Goal: Task Accomplishment & Management: Manage account settings

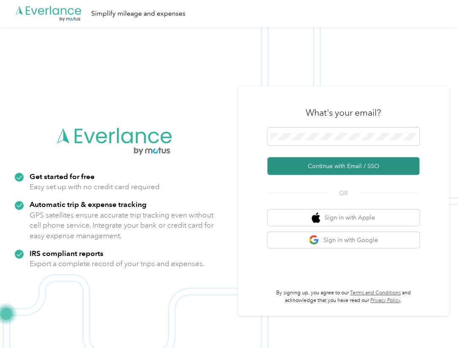
click at [317, 169] on button "Continue with Email / SSO" at bounding box center [343, 166] width 152 height 18
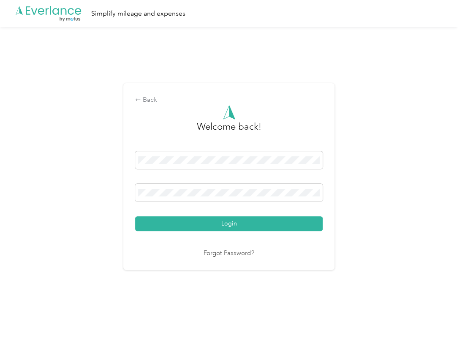
click at [135, 216] on button "Login" at bounding box center [228, 223] width 187 height 15
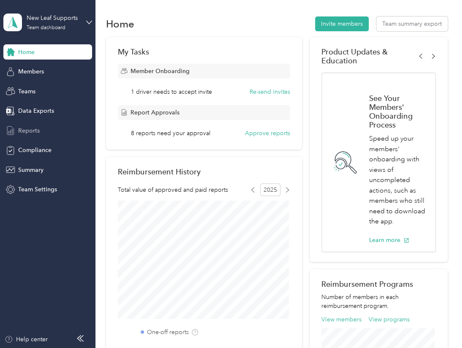
click at [29, 128] on span "Reports" at bounding box center [29, 130] width 22 height 9
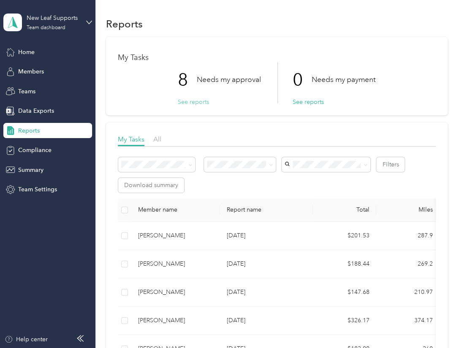
click at [192, 102] on button "See reports" at bounding box center [193, 101] width 31 height 9
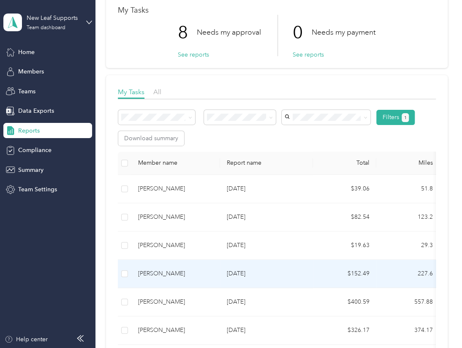
scroll to position [141, 0]
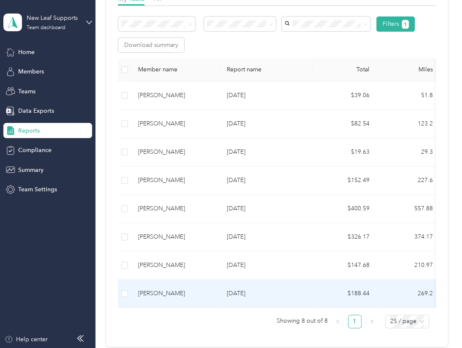
click at [163, 292] on div "[PERSON_NAME]" at bounding box center [175, 293] width 75 height 9
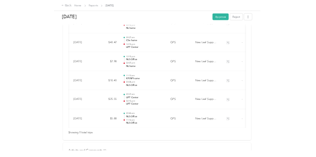
scroll to position [0, 60]
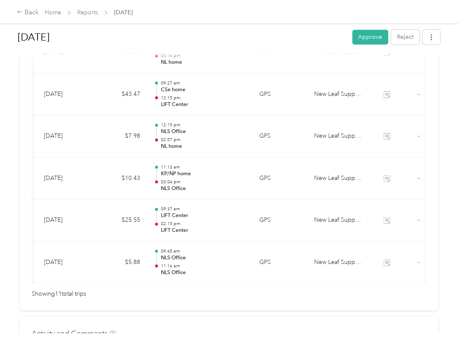
click at [289, 18] on div "Back Home Reports [DATE]" at bounding box center [231, 12] width 462 height 24
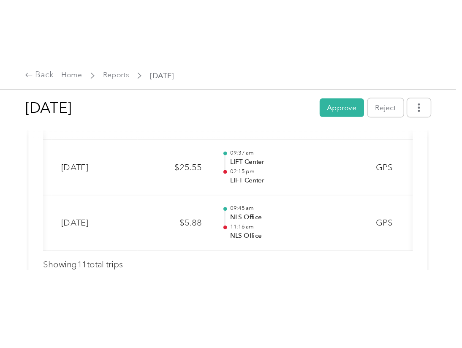
scroll to position [563, 0]
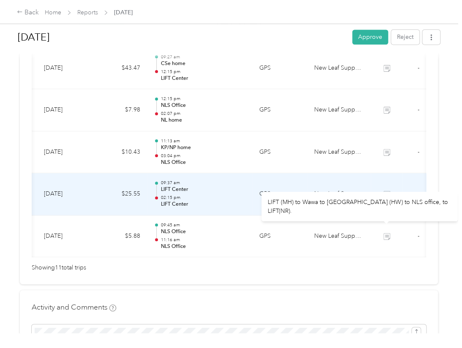
scroll to position [492, 0]
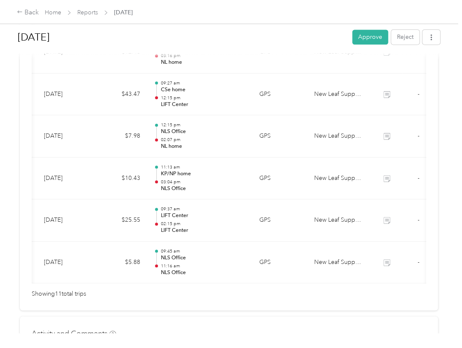
click at [447, 202] on div "[DATE] Approve Reject Needs Approval Needs approval from [PERSON_NAME] View act…" at bounding box center [228, 166] width 457 height 333
click at [440, 163] on div "[DATE] Approve Reject Needs Approval Needs approval from [PERSON_NAME] View act…" at bounding box center [228, 166] width 457 height 333
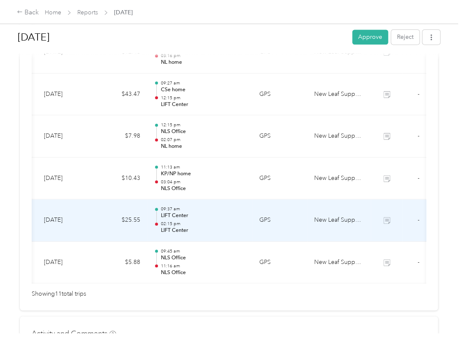
scroll to position [422, 0]
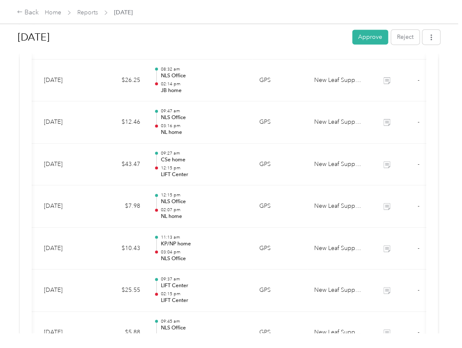
click at [442, 202] on div "[DATE] Approve Reject Needs Approval Needs approval from [PERSON_NAME] View act…" at bounding box center [228, 166] width 457 height 333
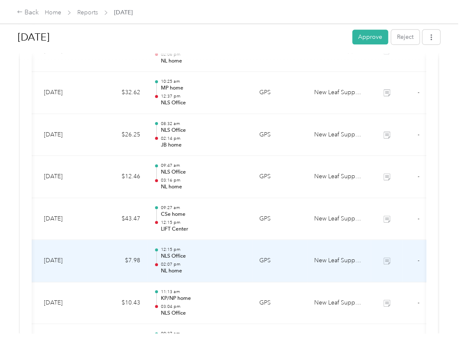
scroll to position [352, 0]
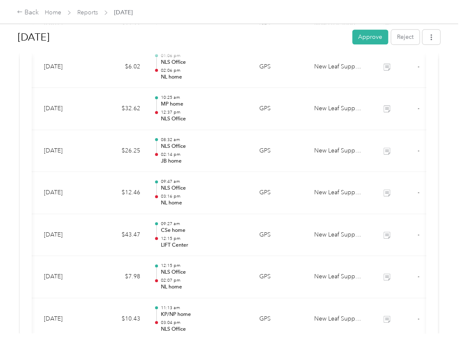
click at [448, 220] on div "[DATE] Approve Reject Needs Approval Needs approval from [PERSON_NAME] View act…" at bounding box center [228, 166] width 457 height 333
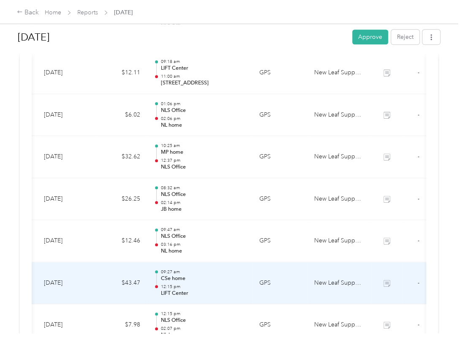
scroll to position [281, 0]
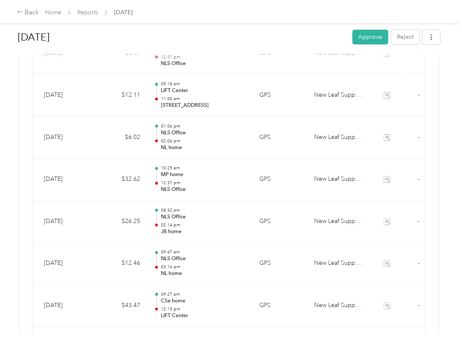
click at [287, 8] on div "Back Home Reports [DATE]" at bounding box center [231, 12] width 462 height 24
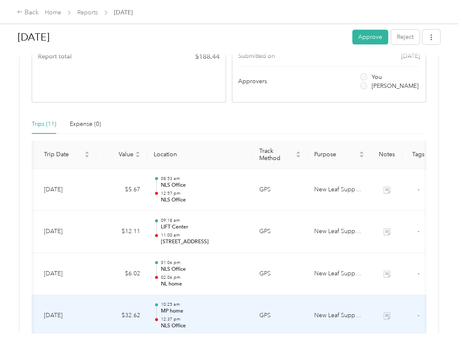
scroll to position [141, 0]
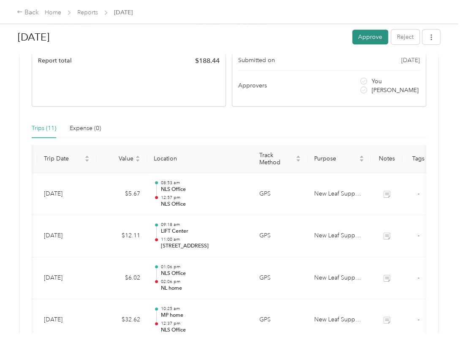
click at [366, 37] on button "Approve" at bounding box center [370, 37] width 36 height 15
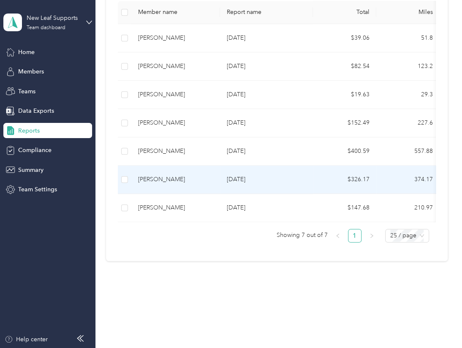
scroll to position [204, 0]
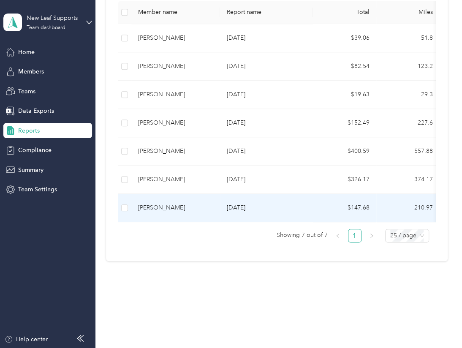
click at [235, 203] on p "[DATE]" at bounding box center [266, 207] width 79 height 9
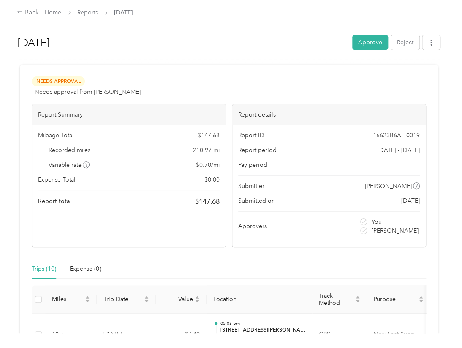
click at [130, 57] on div at bounding box center [229, 61] width 422 height 9
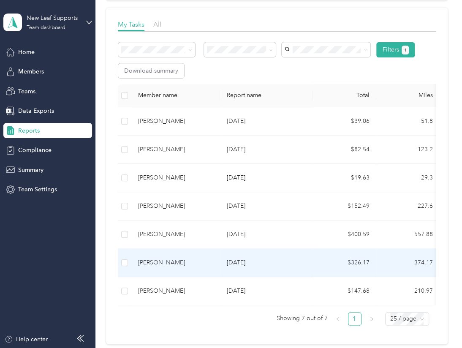
scroll to position [141, 0]
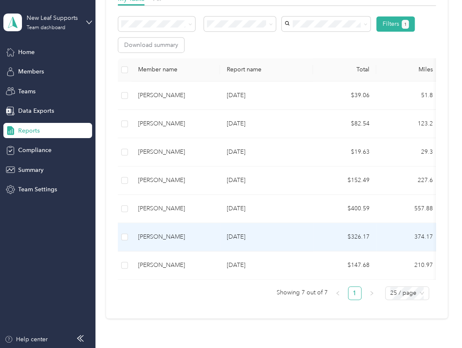
click at [164, 237] on div "[PERSON_NAME]" at bounding box center [175, 236] width 75 height 9
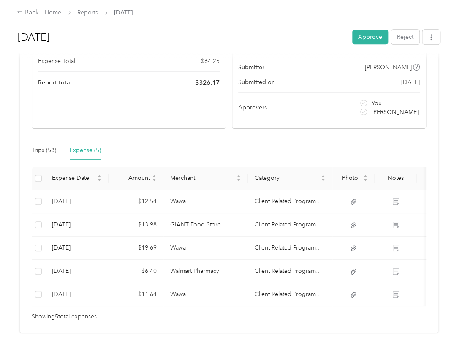
scroll to position [141, 0]
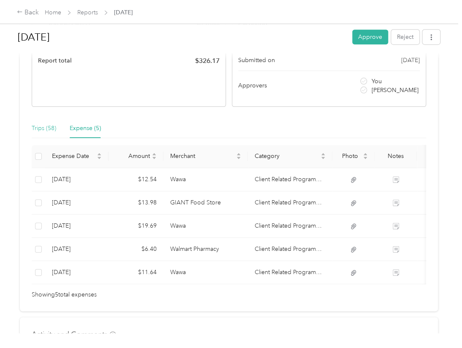
click at [31, 127] on div "Needs Approval Needs approval from [PERSON_NAME] View activity & comments Repor…" at bounding box center [229, 117] width 418 height 387
click at [40, 128] on div "Trips (58)" at bounding box center [44, 128] width 24 height 9
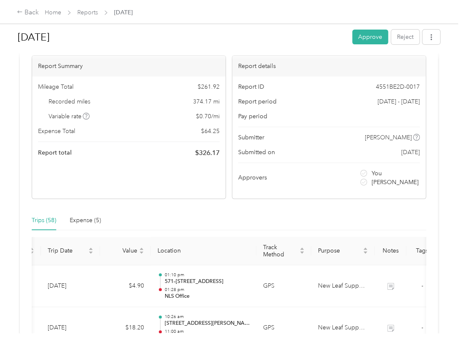
scroll to position [70, 0]
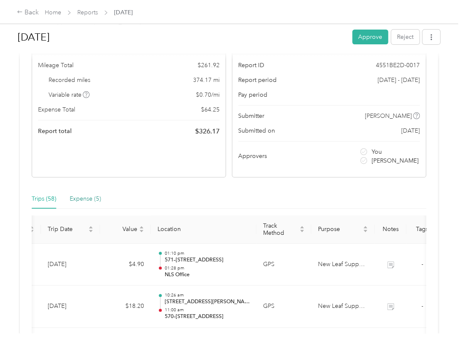
click at [82, 199] on div "Expense (5)" at bounding box center [85, 198] width 31 height 9
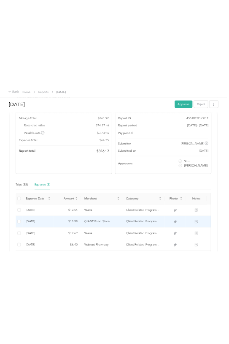
scroll to position [141, 0]
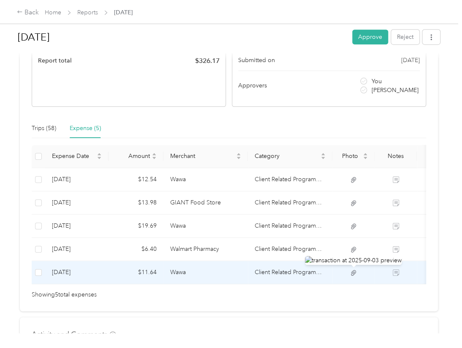
click at [351, 273] on icon at bounding box center [353, 272] width 5 height 5
click at [349, 265] on td at bounding box center [353, 272] width 42 height 23
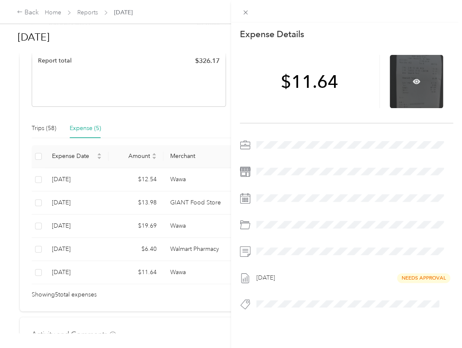
click at [410, 89] on div at bounding box center [415, 81] width 53 height 53
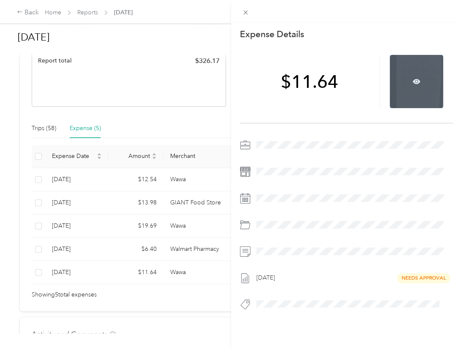
click at [410, 89] on div at bounding box center [415, 81] width 53 height 53
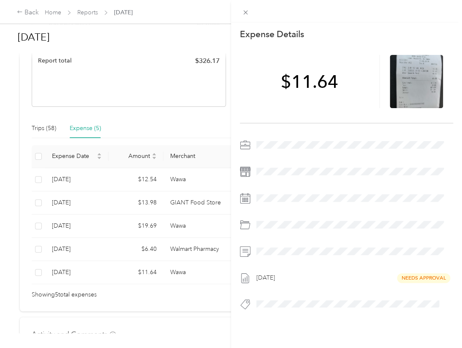
drag, startPoint x: 410, startPoint y: 89, endPoint x: 359, endPoint y: 36, distance: 73.7
click at [359, 36] on div "Expense Details Save" at bounding box center [346, 34] width 213 height 12
click at [246, 11] on icon at bounding box center [245, 12] width 7 height 7
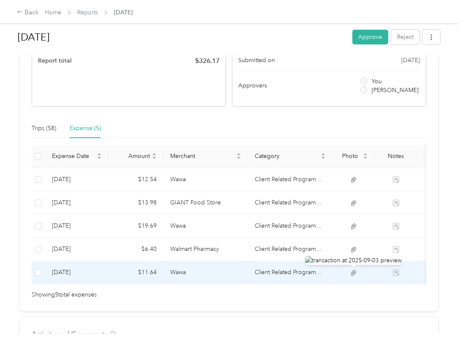
click at [352, 270] on icon at bounding box center [353, 272] width 5 height 5
click at [353, 272] on icon at bounding box center [353, 272] width 5 height 5
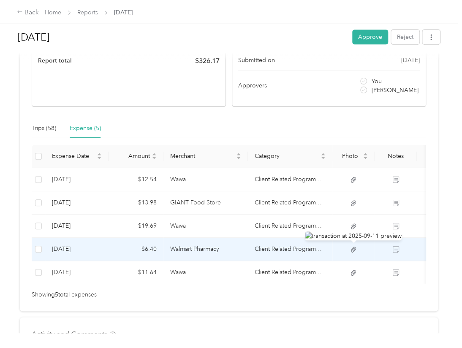
click at [351, 248] on icon at bounding box center [353, 250] width 8 height 8
click at [351, 249] on icon at bounding box center [353, 250] width 8 height 8
drag, startPoint x: 351, startPoint y: 249, endPoint x: 326, endPoint y: 118, distance: 132.8
click at [325, 122] on div "Trips (58) Expense (5)" at bounding box center [229, 128] width 394 height 19
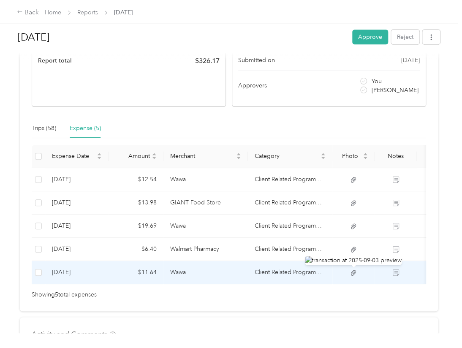
click at [352, 269] on icon at bounding box center [353, 273] width 8 height 8
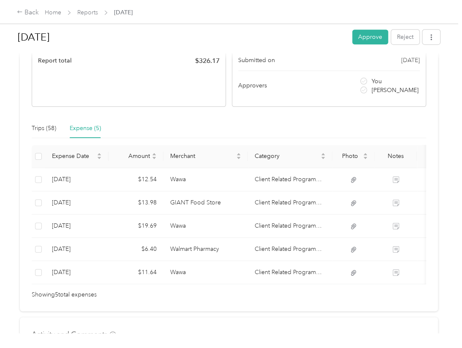
drag, startPoint x: 352, startPoint y: 269, endPoint x: 330, endPoint y: 308, distance: 44.2
click at [330, 308] on div "Needs Approval Needs approval from [PERSON_NAME] View activity & comments Repor…" at bounding box center [229, 117] width 418 height 387
click at [313, 11] on div "Back Home Reports [DATE]" at bounding box center [231, 12] width 462 height 24
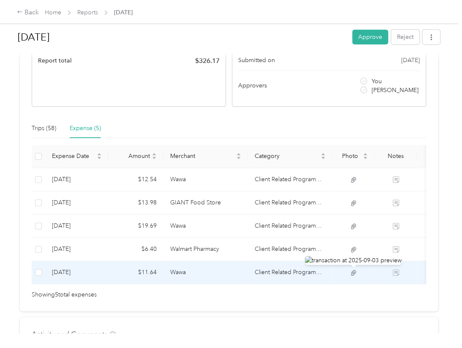
click at [353, 273] on icon at bounding box center [353, 272] width 5 height 5
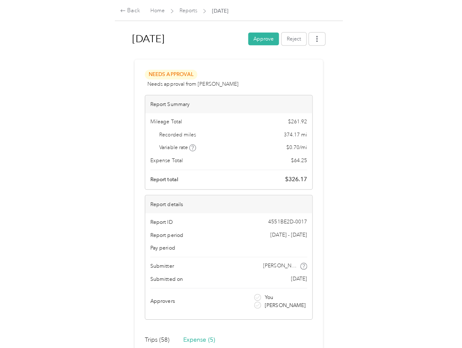
scroll to position [0, 0]
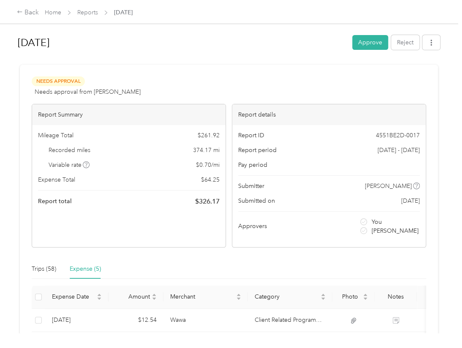
click at [291, 71] on div "Needs Approval Needs approval from [PERSON_NAME] View activity & comments Repor…" at bounding box center [229, 258] width 418 height 387
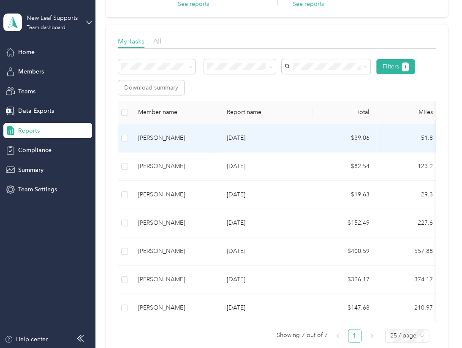
scroll to position [141, 0]
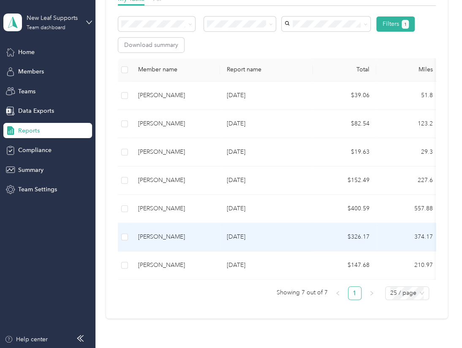
click at [167, 234] on div "[PERSON_NAME]" at bounding box center [175, 236] width 75 height 9
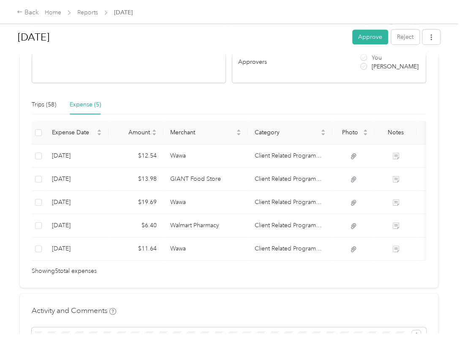
scroll to position [141, 0]
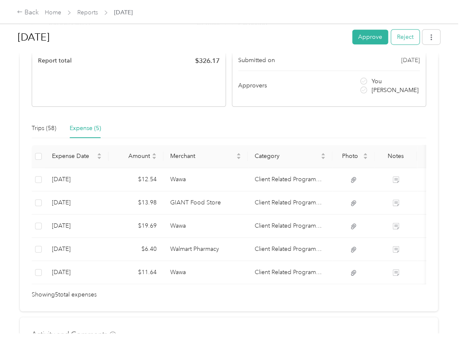
click at [407, 38] on button "Reject" at bounding box center [405, 37] width 28 height 15
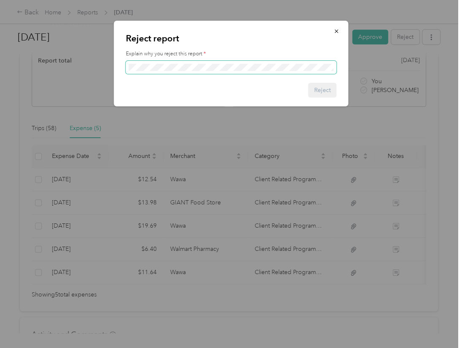
click at [143, 71] on span at bounding box center [231, 68] width 211 height 14
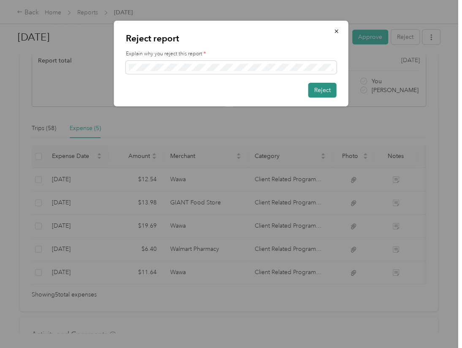
scroll to position [0, 0]
click at [317, 87] on button "Reject" at bounding box center [322, 90] width 28 height 15
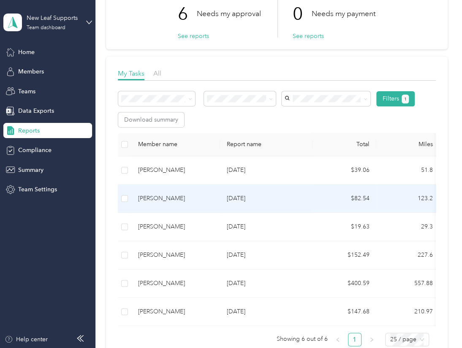
scroll to position [141, 0]
